Goal: Information Seeking & Learning: Learn about a topic

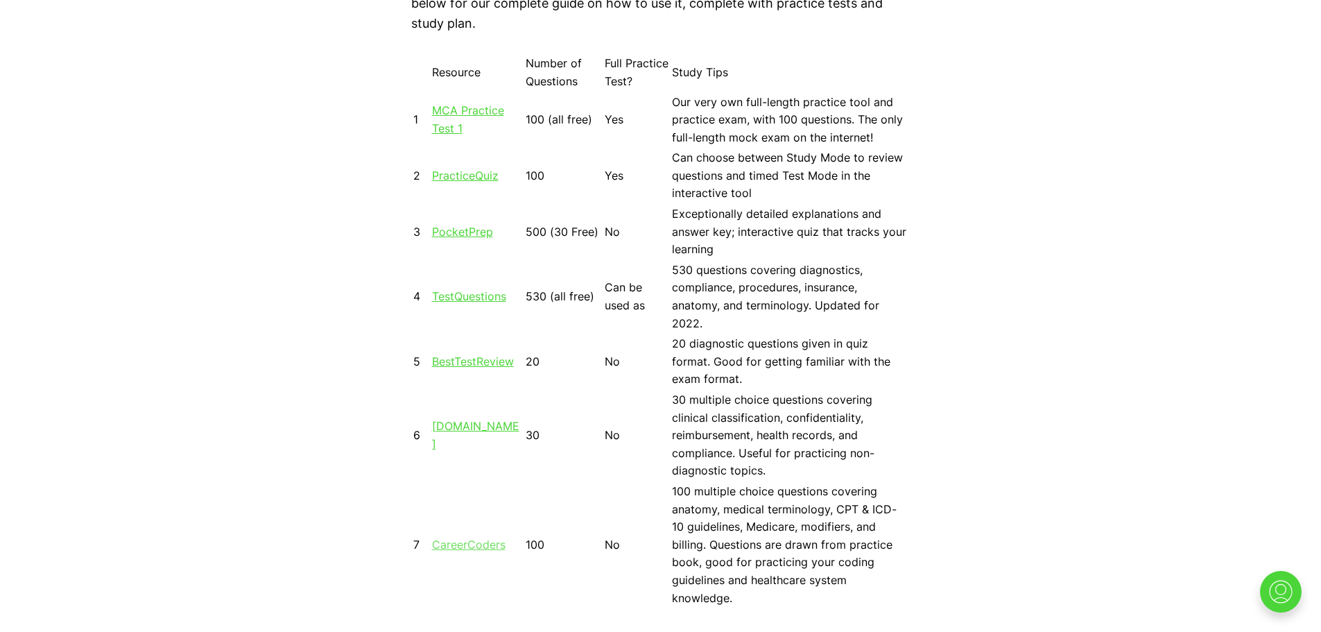
click at [489, 537] on link "CareerCoders" at bounding box center [469, 544] width 74 height 14
click at [478, 104] on link "MCA Practice Test 1" at bounding box center [468, 119] width 72 height 32
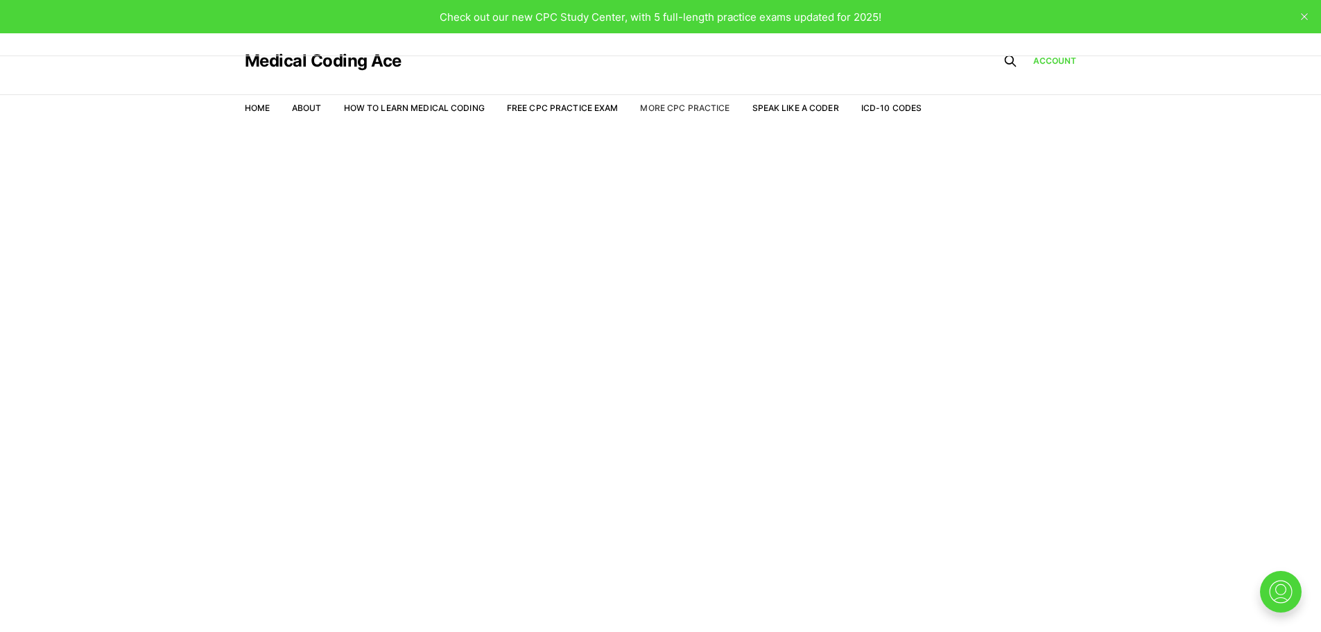
click at [666, 108] on link "More CPC Practice" at bounding box center [684, 108] width 89 height 10
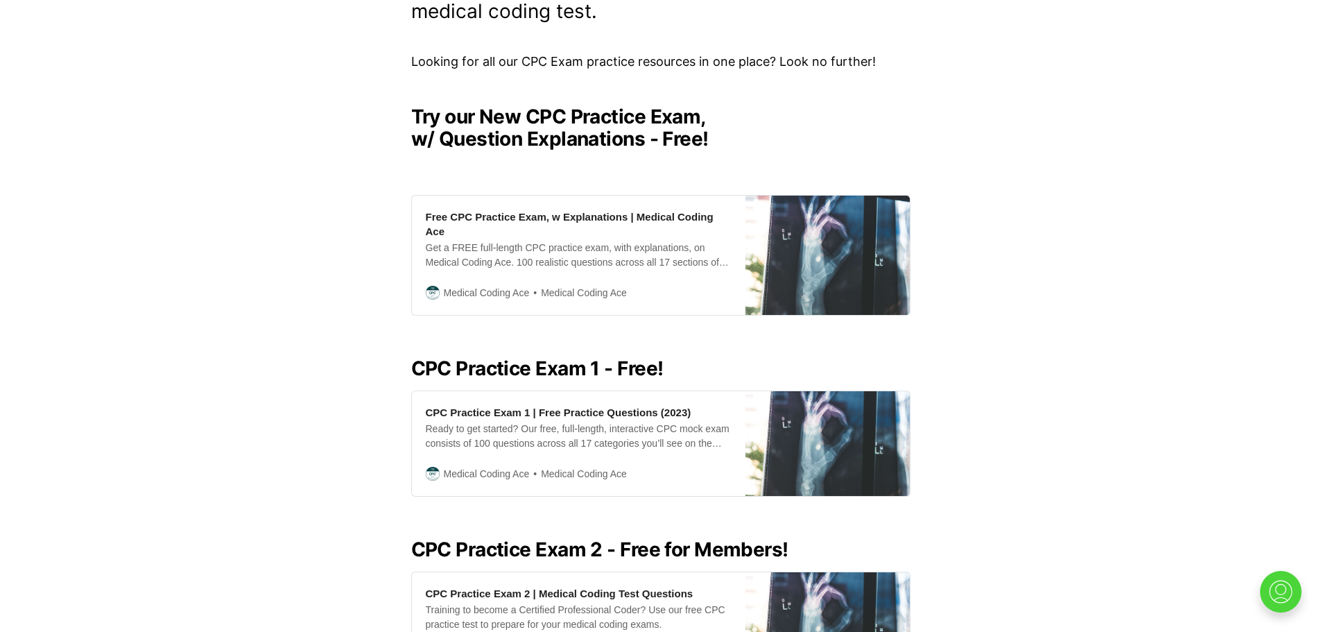
scroll to position [325, 0]
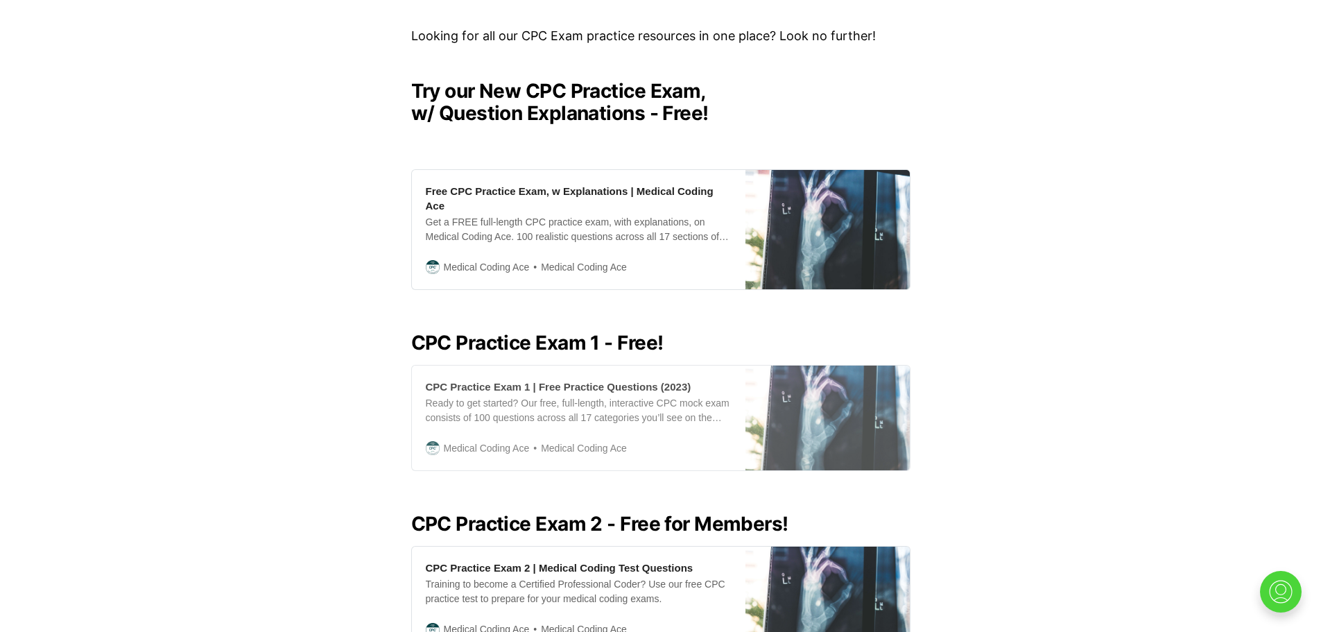
click at [511, 440] on span "Medical Coding Ace" at bounding box center [487, 447] width 86 height 15
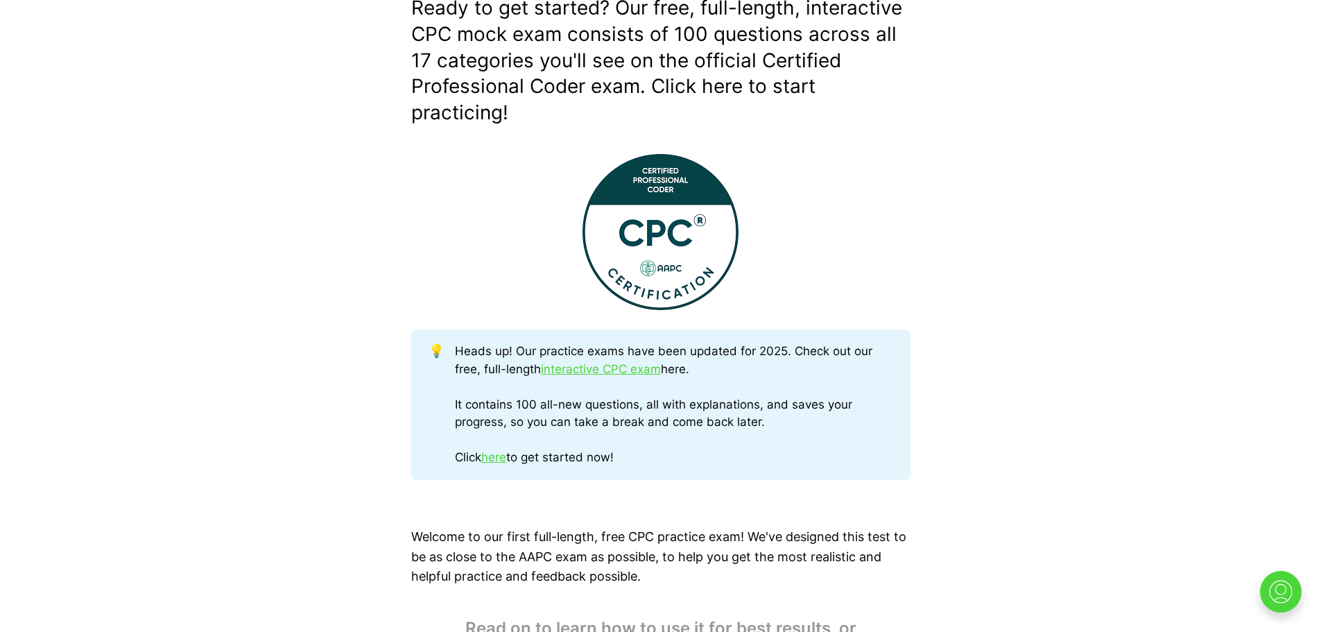
scroll to position [517, 0]
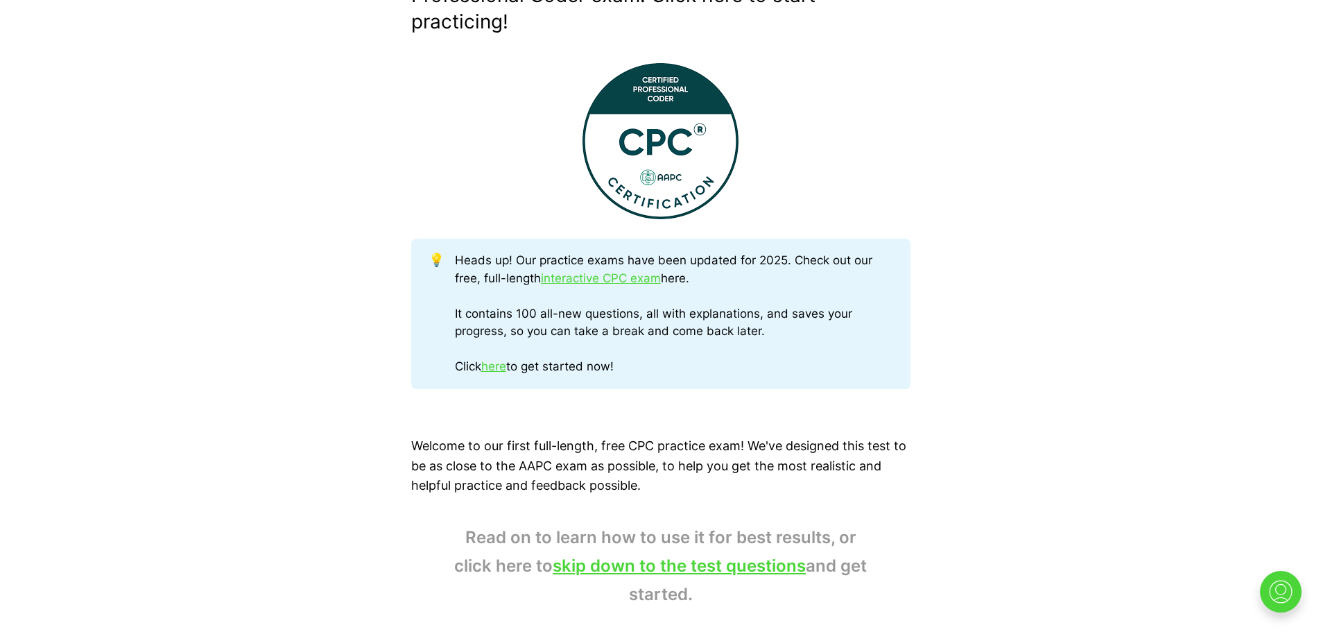
click at [618, 280] on link "interactive CPC exam" at bounding box center [601, 278] width 120 height 14
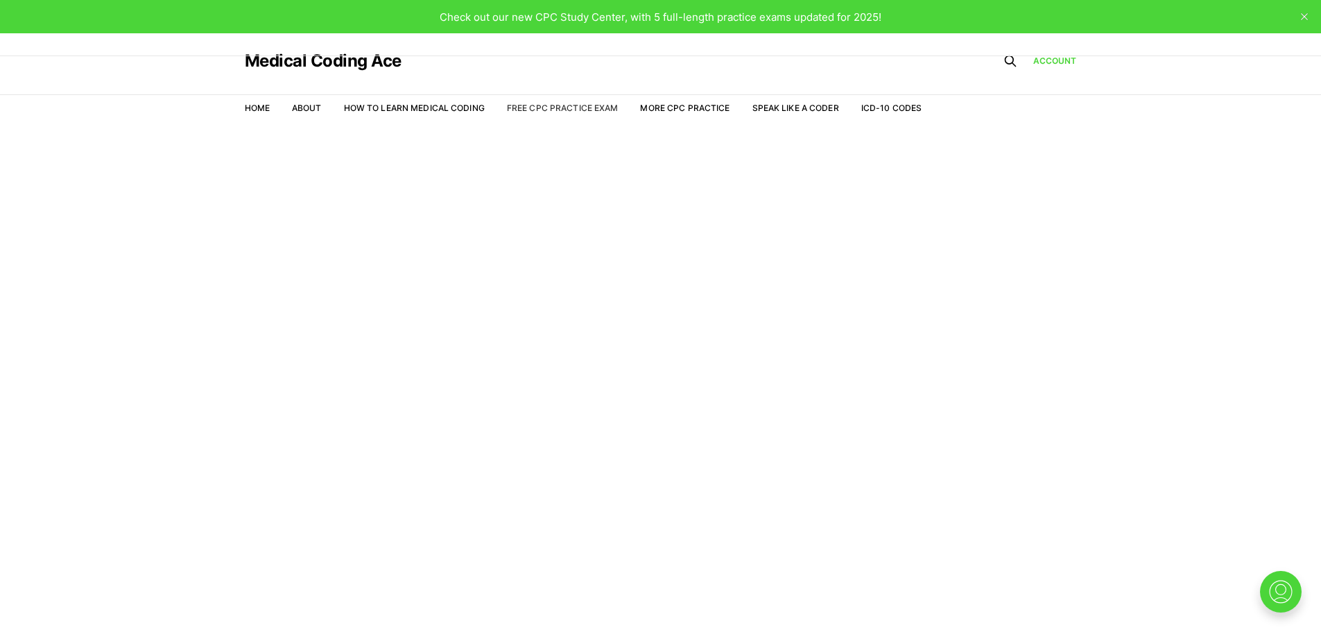
click at [542, 106] on link "Free CPC Practice Exam" at bounding box center [563, 108] width 112 height 10
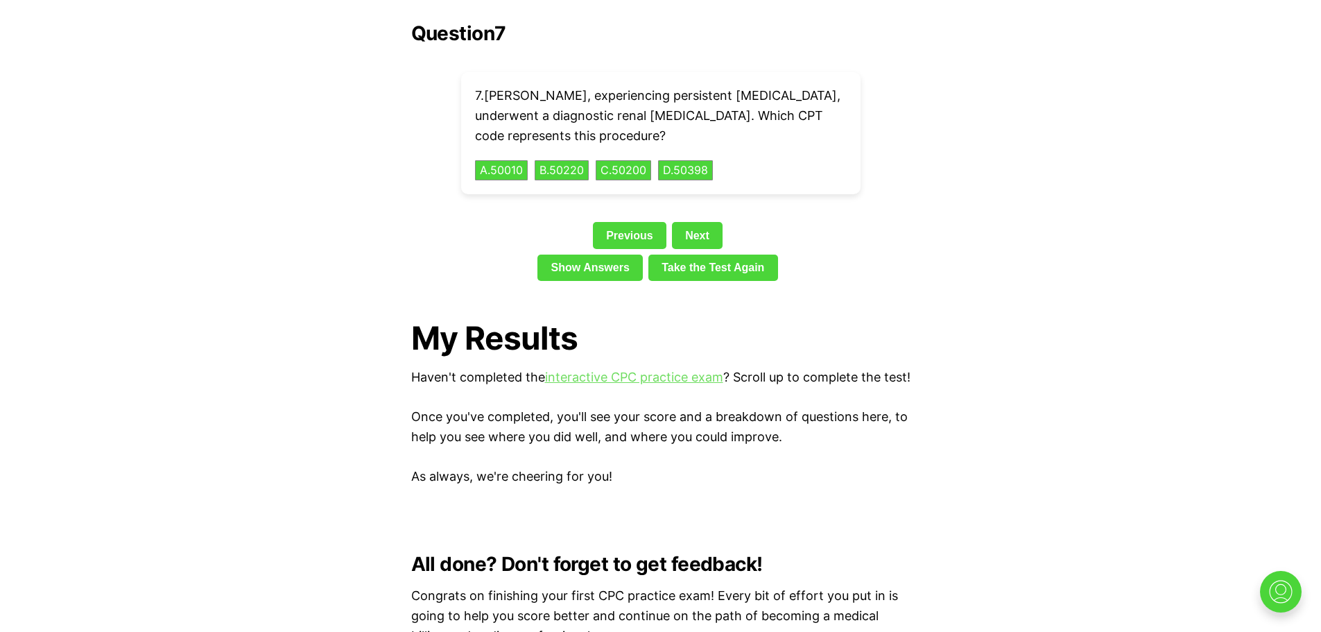
click at [612, 370] on link "interactive CPC practice exam" at bounding box center [634, 377] width 178 height 15
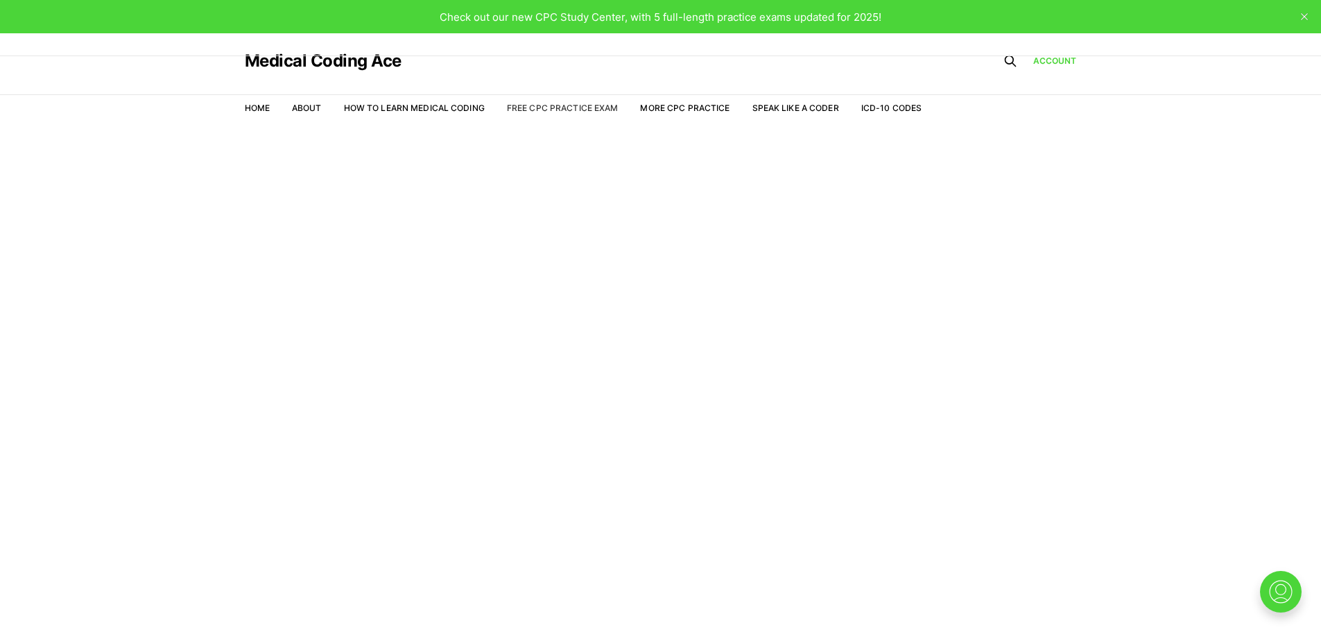
click at [562, 104] on link "Free CPC Practice Exam" at bounding box center [563, 108] width 112 height 10
